Goal: Information Seeking & Learning: Learn about a topic

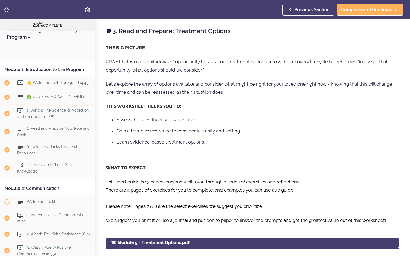
scroll to position [1071, 0]
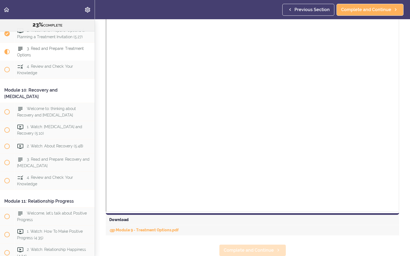
click at [249, 254] on span "Complete and Continue" at bounding box center [249, 250] width 50 height 7
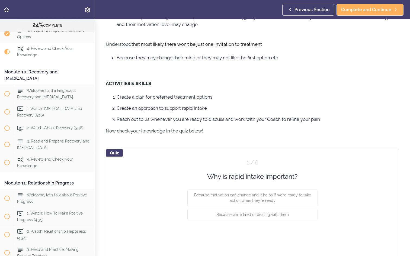
scroll to position [224, 0]
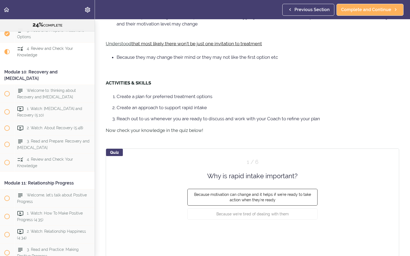
click at [247, 199] on span "Because motivation can change and it helps if we're ready to take action when t…" at bounding box center [252, 198] width 117 height 10
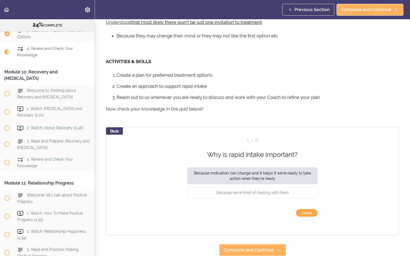
scroll to position [246, 0]
click at [307, 215] on button "Check" at bounding box center [306, 213] width 21 height 8
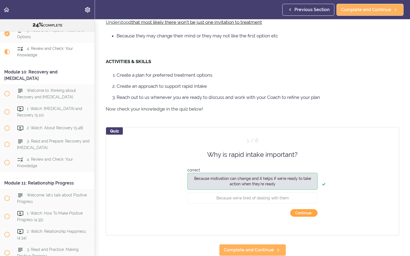
click at [307, 212] on button "Continue ›" at bounding box center [303, 213] width 27 height 8
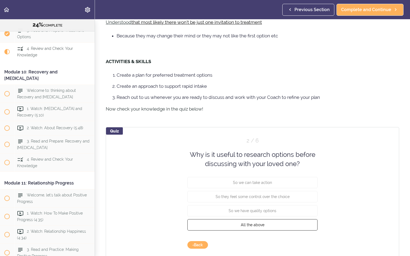
click at [292, 226] on button "All the above" at bounding box center [253, 224] width 130 height 11
click at [310, 247] on button "Check" at bounding box center [306, 246] width 21 height 8
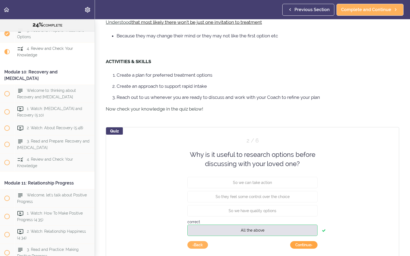
click at [309, 244] on button "Continue ›" at bounding box center [303, 246] width 27 height 8
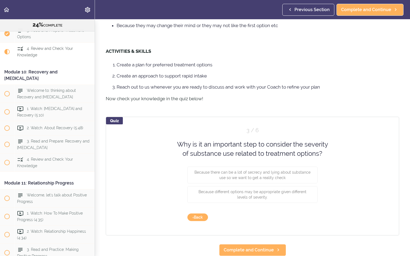
scroll to position [256, 0]
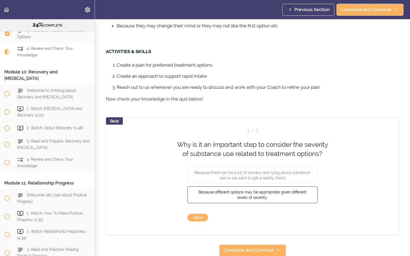
click at [291, 197] on button "Because different options may be appropriate given different levels of severity." at bounding box center [253, 194] width 130 height 17
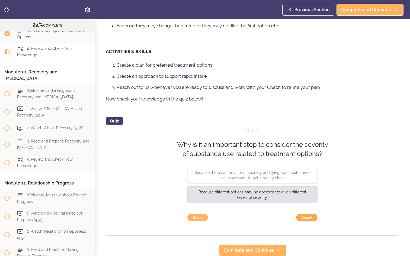
click at [312, 219] on button "Check" at bounding box center [306, 218] width 21 height 8
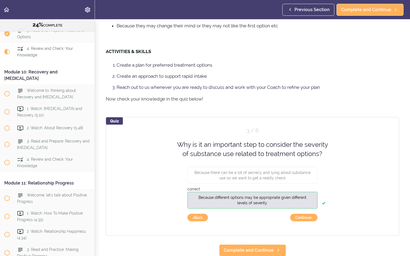
click at [312, 219] on button "Continue ›" at bounding box center [303, 218] width 27 height 8
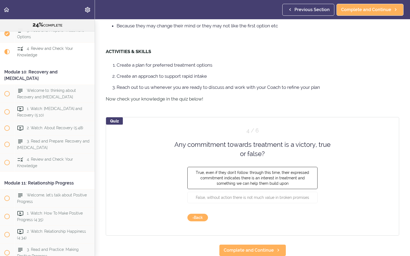
click at [281, 183] on span "True, even if they don't follow. through this time, their expressed commitment …" at bounding box center [252, 177] width 113 height 15
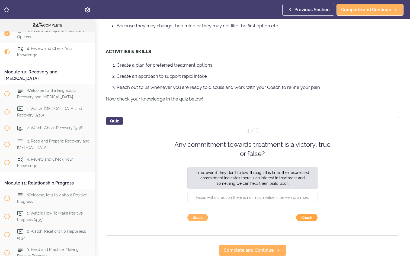
click at [309, 217] on button "Check" at bounding box center [306, 218] width 21 height 8
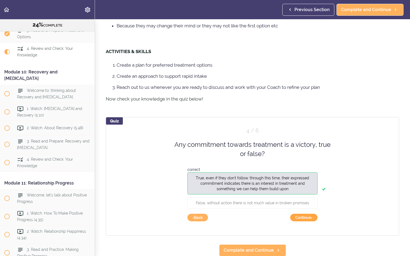
click at [309, 220] on button "Continue ›" at bounding box center [303, 218] width 27 height 8
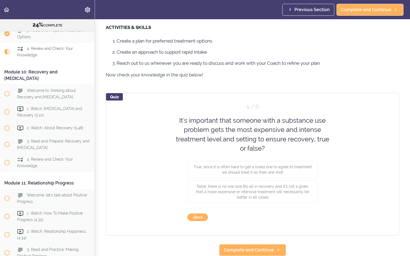
scroll to position [280, 0]
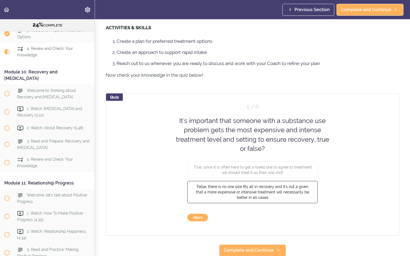
click at [269, 193] on span "False, there is no one size fits all in recovery and it's not a given that a mo…" at bounding box center [252, 192] width 113 height 15
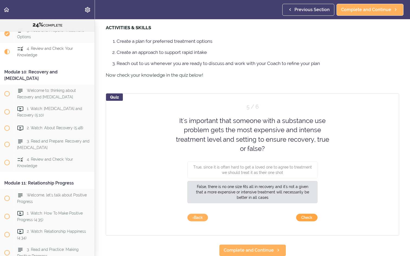
click at [303, 218] on button "Check" at bounding box center [306, 218] width 21 height 8
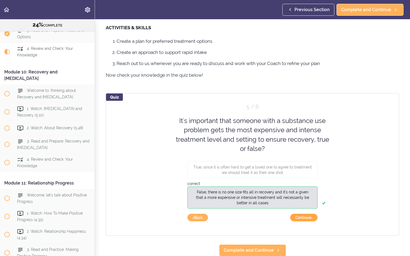
click at [313, 218] on button "Continue ›" at bounding box center [303, 218] width 27 height 8
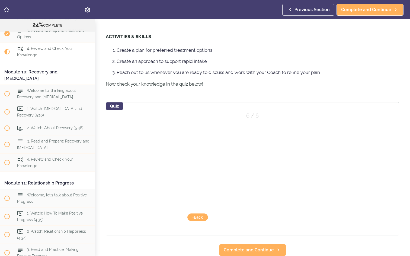
scroll to position [271, 0]
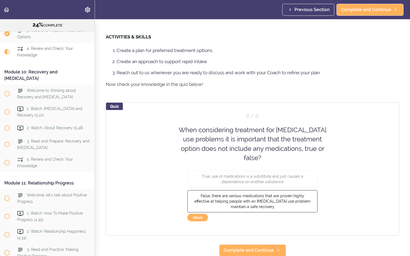
click at [281, 194] on span "False, there are various medications that are proven highly effective at helpin…" at bounding box center [253, 201] width 116 height 15
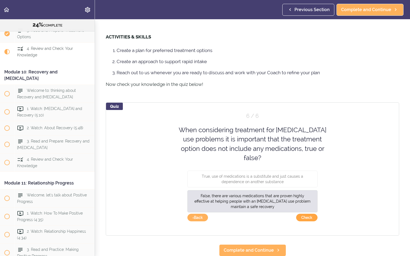
click at [308, 217] on button "Check" at bounding box center [306, 218] width 21 height 8
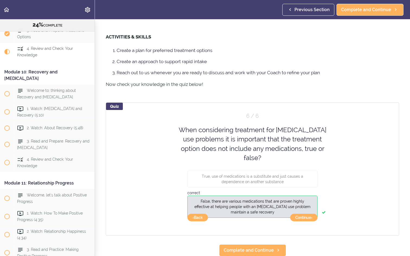
click at [308, 217] on button "Continue ›" at bounding box center [303, 218] width 27 height 8
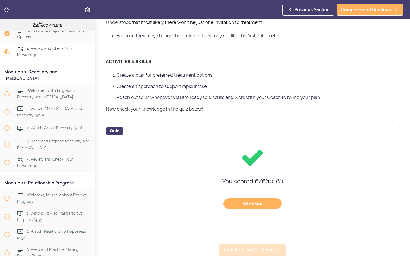
click at [264, 250] on span "Complete and Continue" at bounding box center [249, 250] width 50 height 7
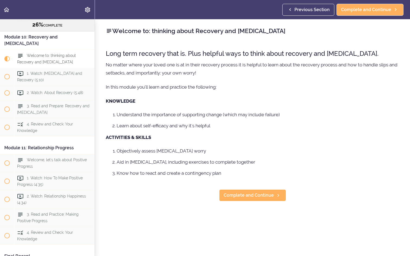
scroll to position [1124, 0]
click at [270, 197] on span "Complete and Continue" at bounding box center [249, 195] width 50 height 7
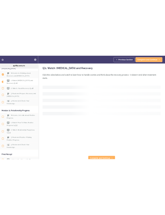
scroll to position [1142, 0]
